Goal: Information Seeking & Learning: Check status

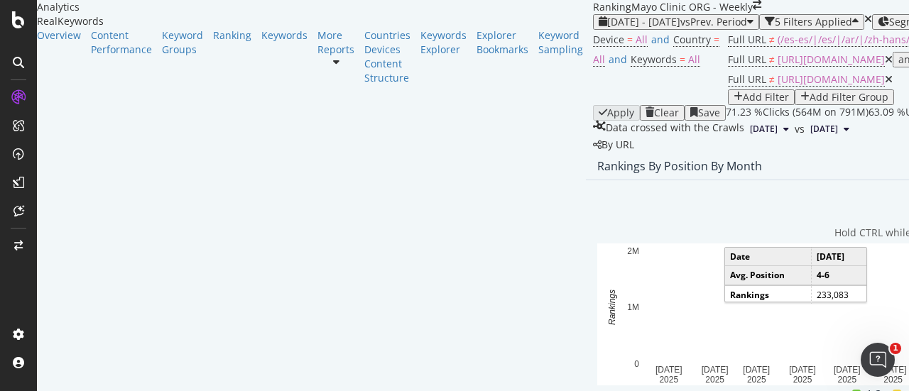
scroll to position [213, 0]
